Goal: Feedback & Contribution: Leave review/rating

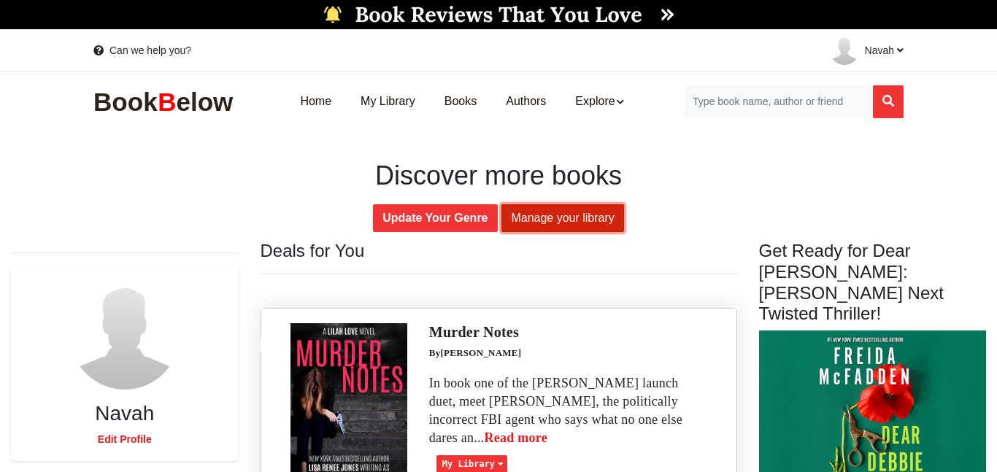
click at [560, 223] on link "Manage your library" at bounding box center [562, 218] width 122 height 28
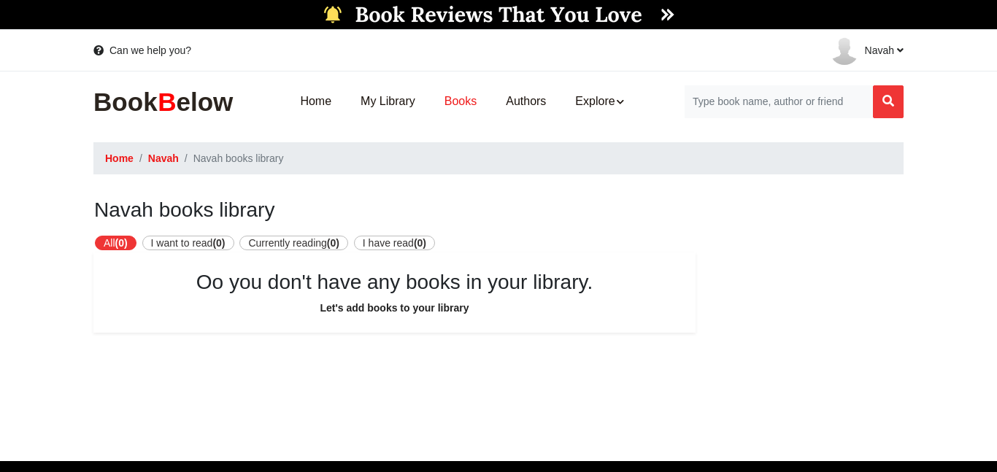
click at [459, 107] on link "Books" at bounding box center [460, 102] width 61 height 46
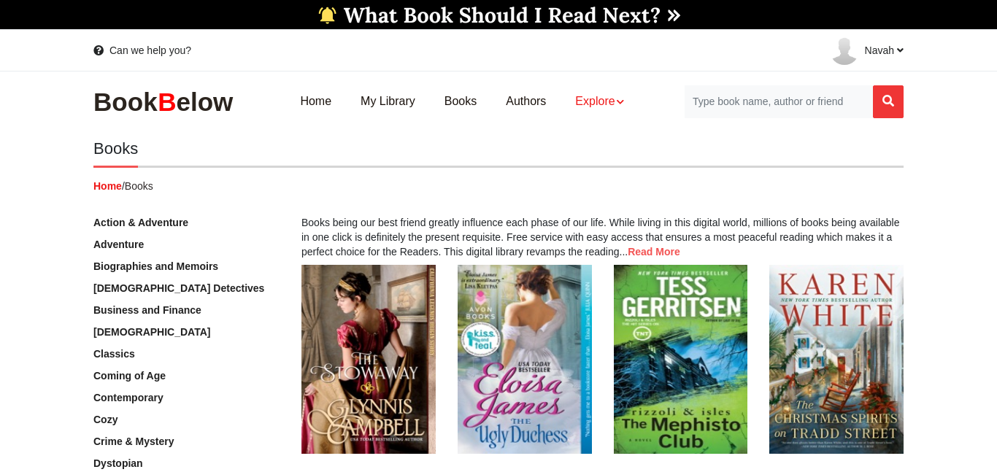
click at [599, 100] on link "Explore" at bounding box center [598, 102] width 77 height 46
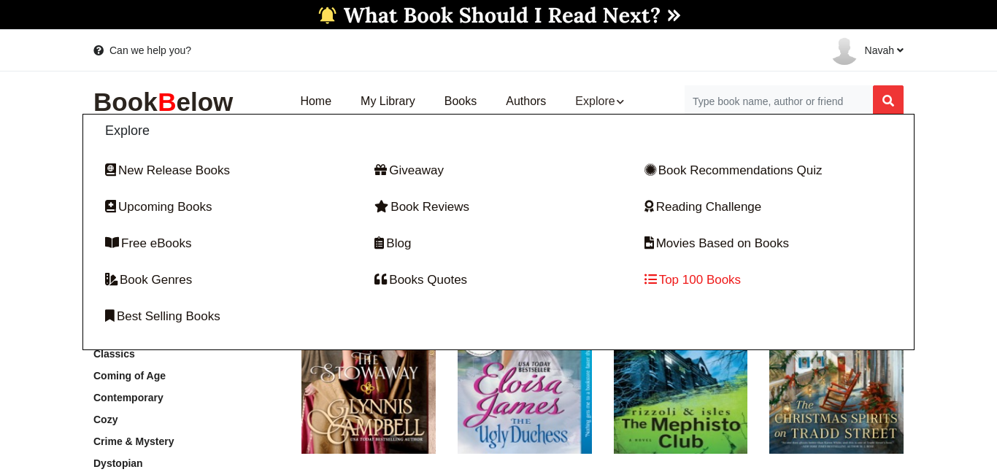
click at [703, 277] on link "Top 100 Books" at bounding box center [767, 280] width 247 height 36
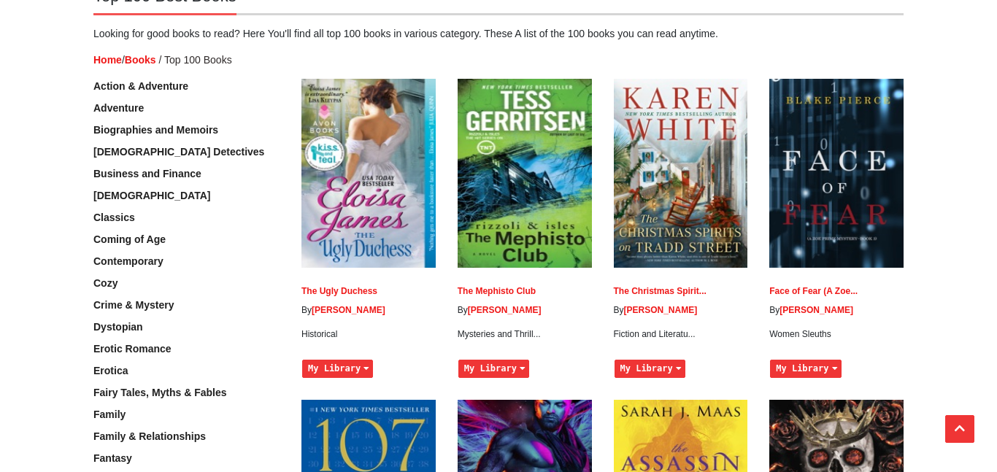
scroll to position [142, 0]
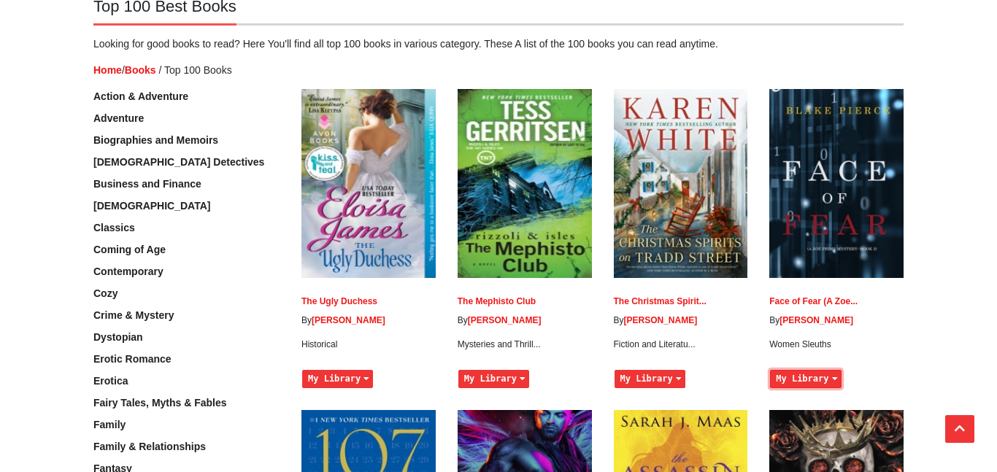
click at [826, 380] on button "My Library" at bounding box center [805, 379] width 71 height 18
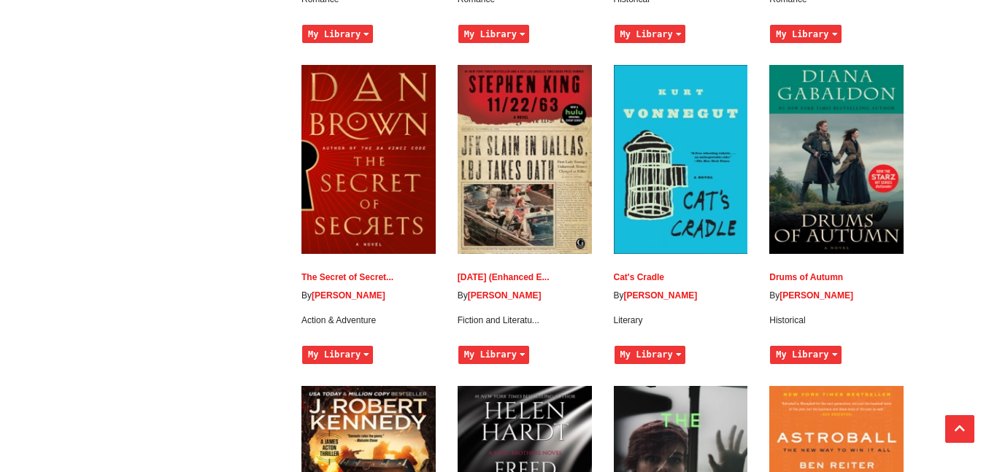
scroll to position [3722, 0]
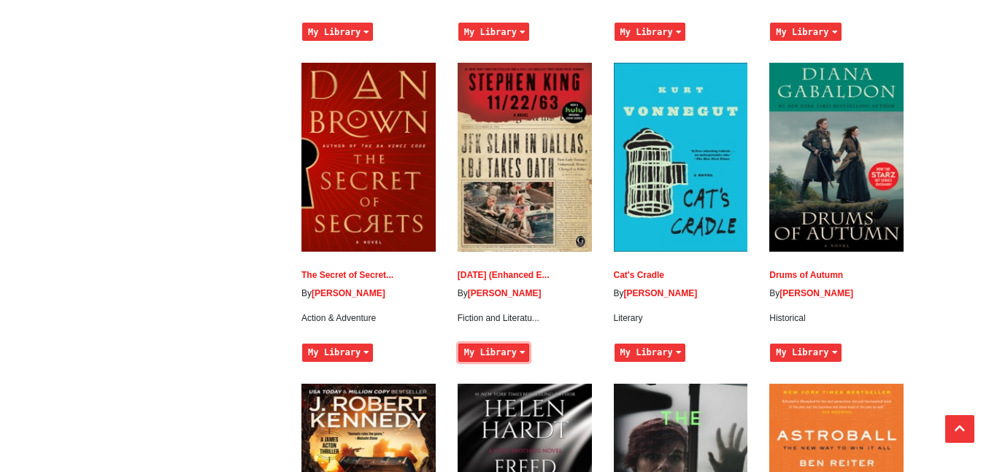
click at [510, 344] on button "My Library" at bounding box center [493, 353] width 71 height 18
click at [505, 344] on button "My Library" at bounding box center [493, 353] width 71 height 18
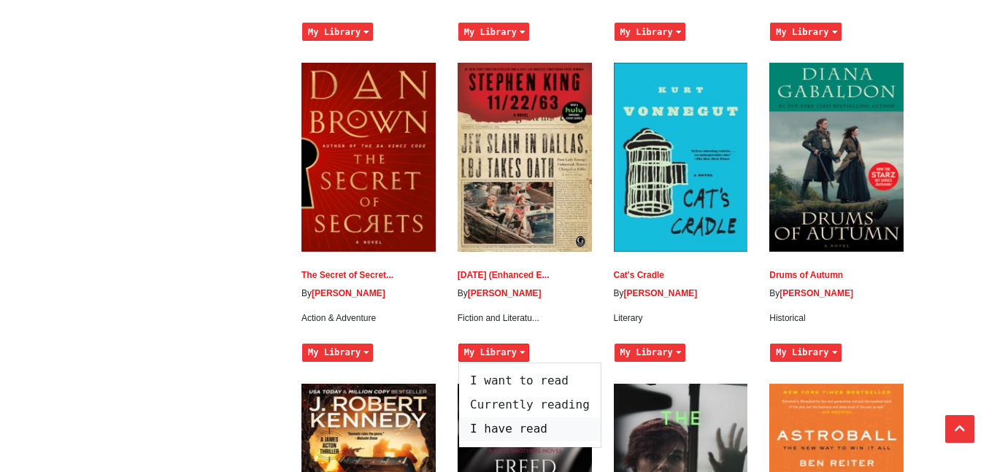
click at [541, 417] on span "I have read" at bounding box center [530, 429] width 142 height 24
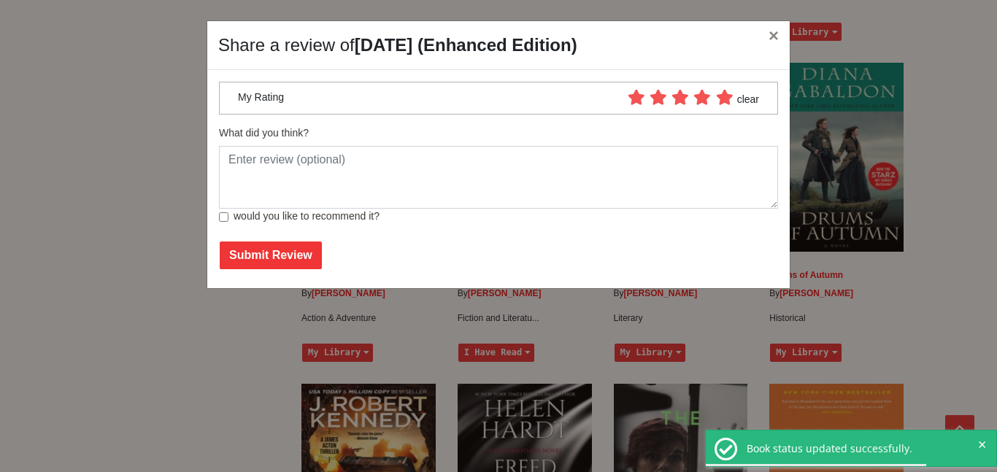
click at [720, 101] on icon at bounding box center [724, 97] width 19 height 15
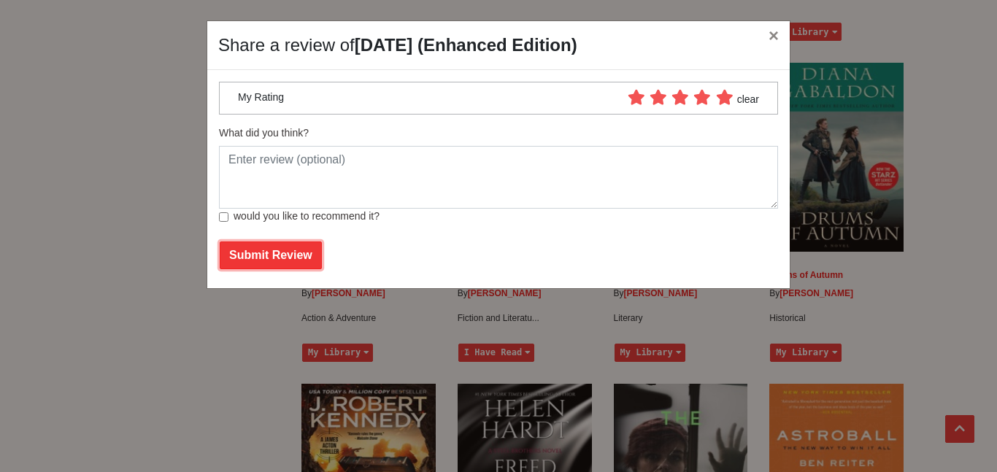
click at [271, 253] on button "Submit Review" at bounding box center [271, 256] width 102 height 28
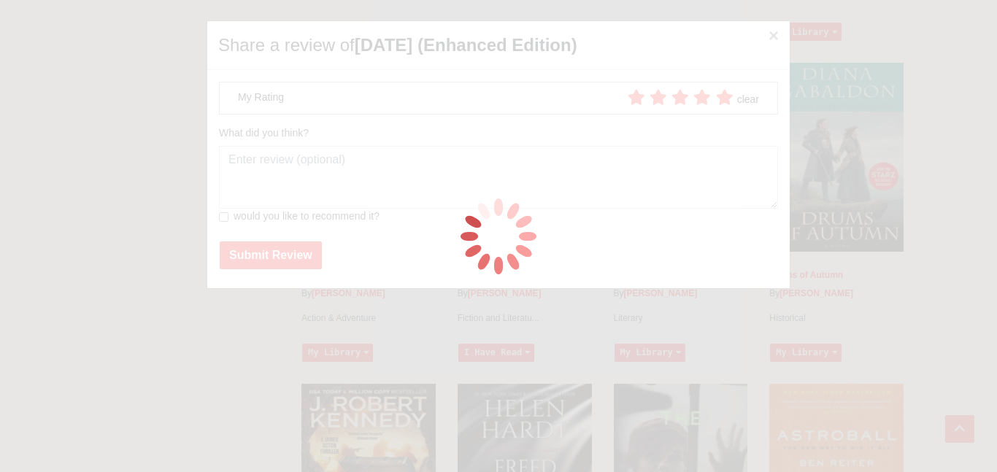
click at [231, 221] on div at bounding box center [498, 236] width 997 height 472
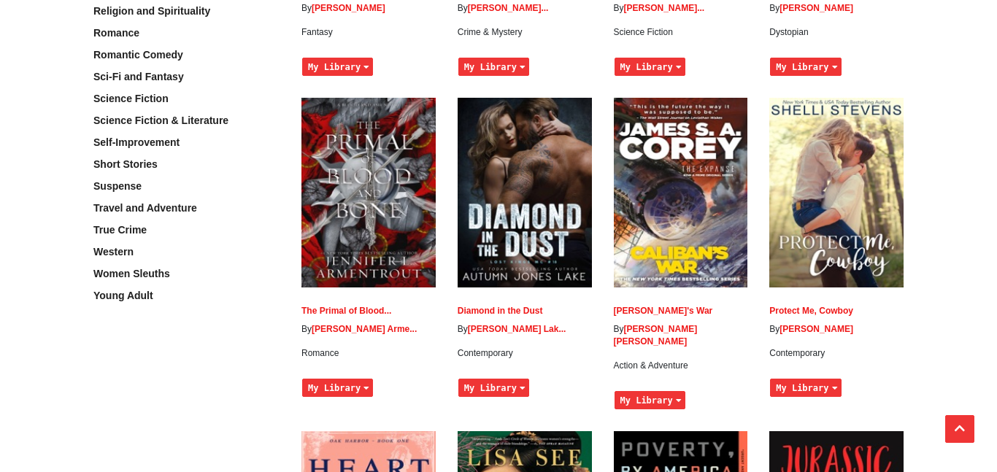
scroll to position [1098, 0]
